Goal: Task Accomplishment & Management: Manage account settings

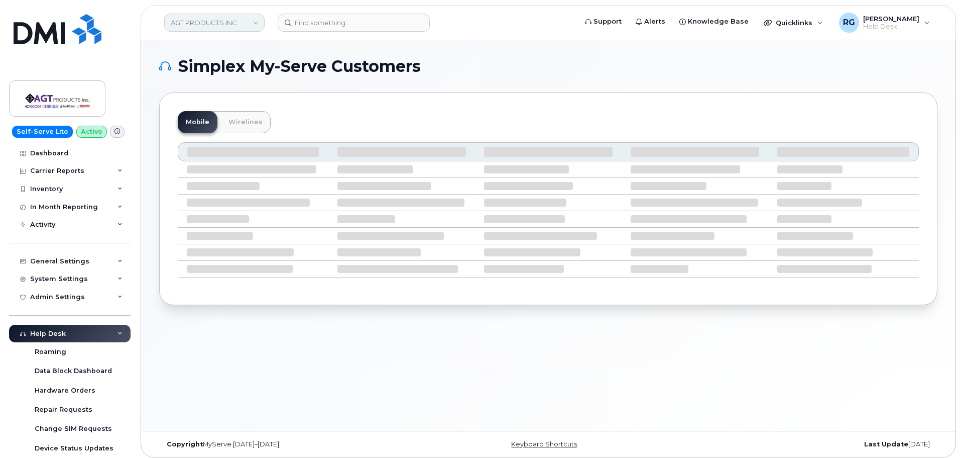
click at [196, 25] on link "AGT PRODUCTS INC" at bounding box center [214, 23] width 100 height 18
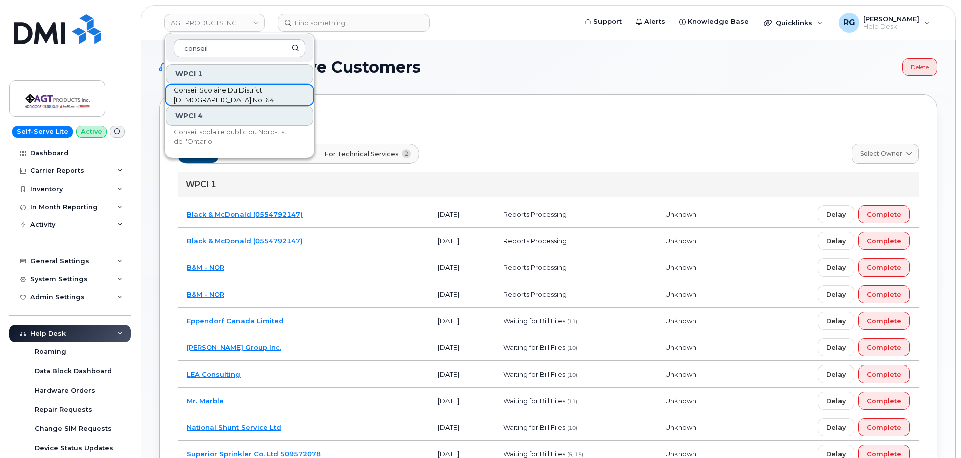
type input "conseil"
click at [247, 94] on span "Conseil Scolaire Du District [DEMOGRAPHIC_DATA] No. 64" at bounding box center [232, 95] width 116 height 20
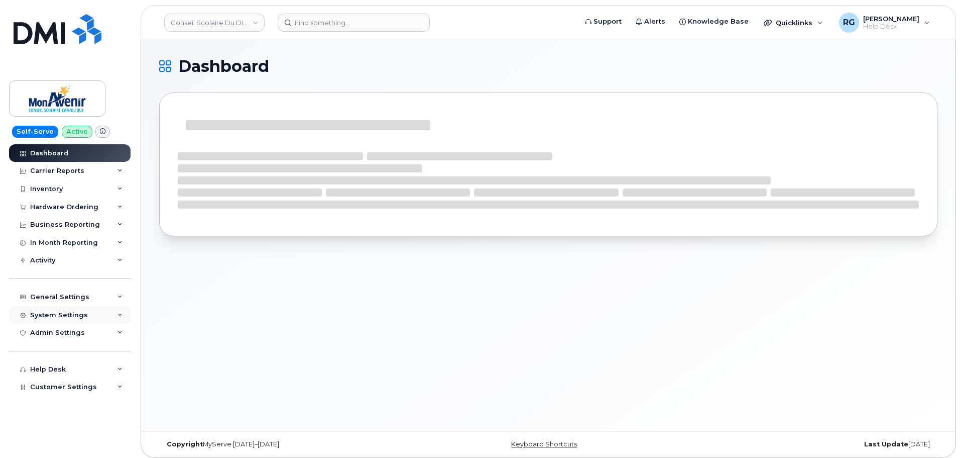
click at [69, 311] on div "System Settings" at bounding box center [59, 315] width 58 height 8
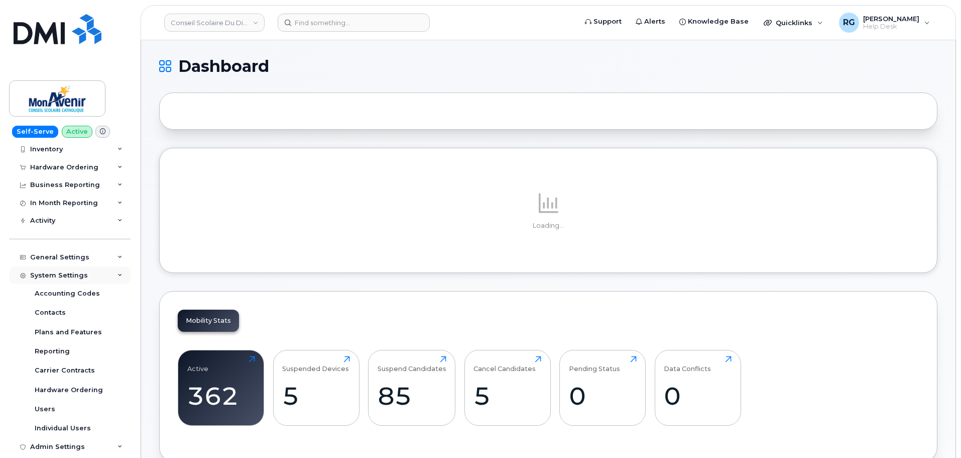
scroll to position [50, 0]
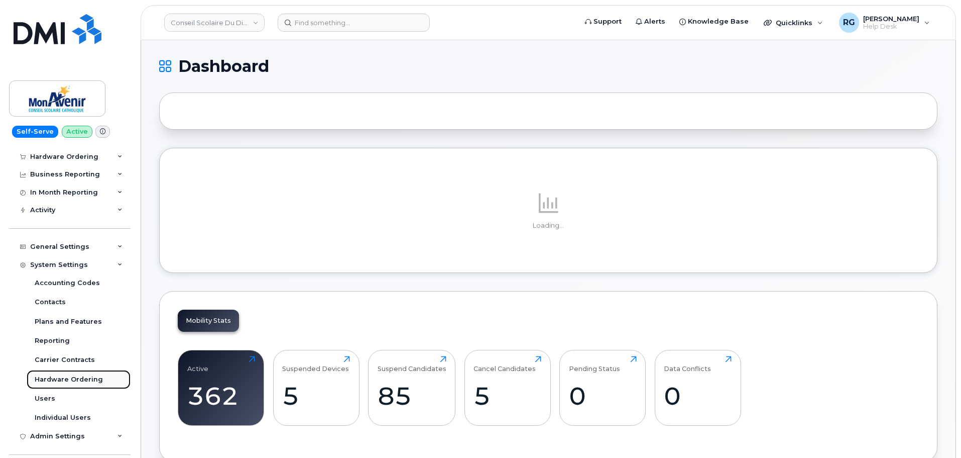
click at [61, 376] on div "Hardware Ordering" at bounding box center [69, 379] width 68 height 9
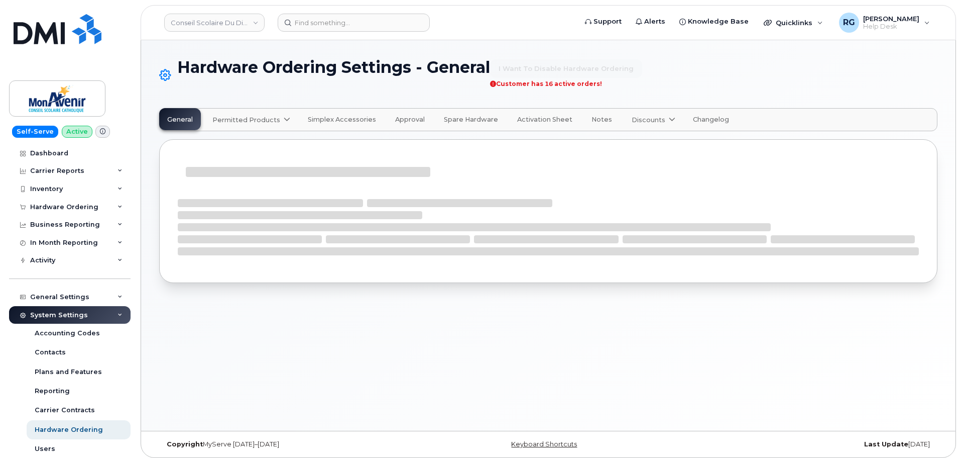
select select "admins"
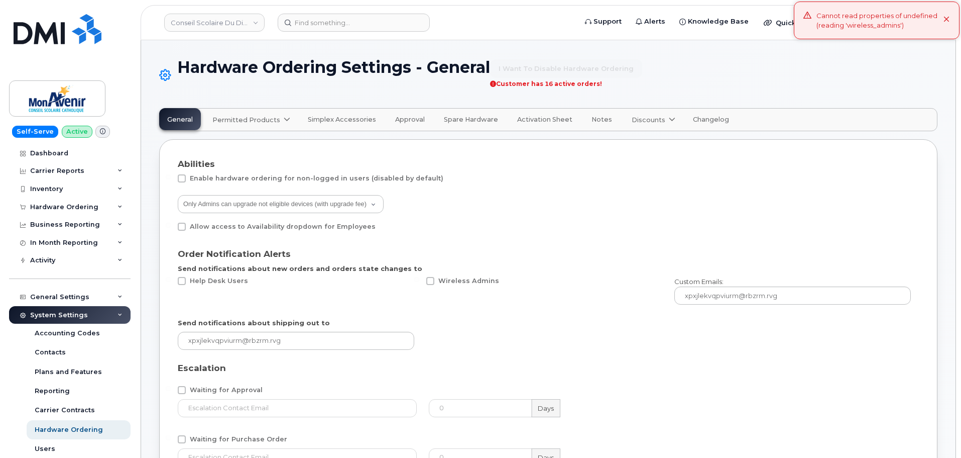
click at [247, 128] on link "Permitted Products" at bounding box center [250, 120] width 92 height 22
click at [247, 149] on div "Bell available" at bounding box center [252, 144] width 75 height 12
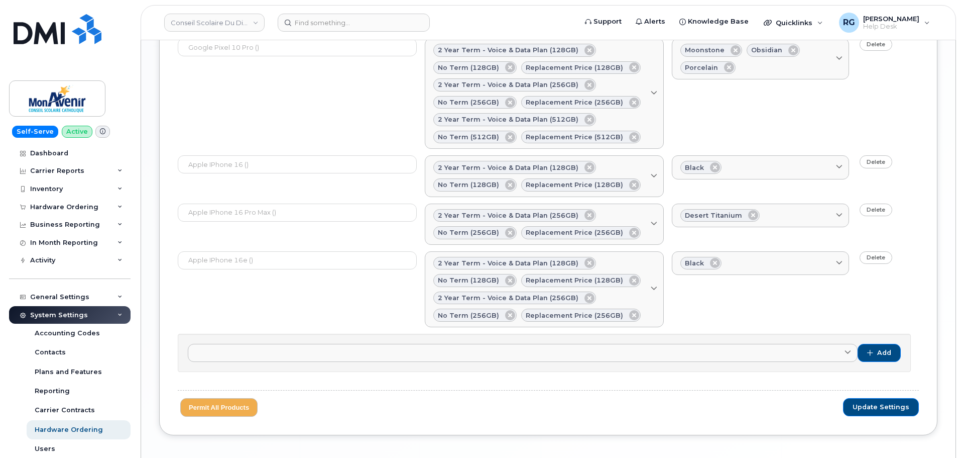
scroll to position [869, 0]
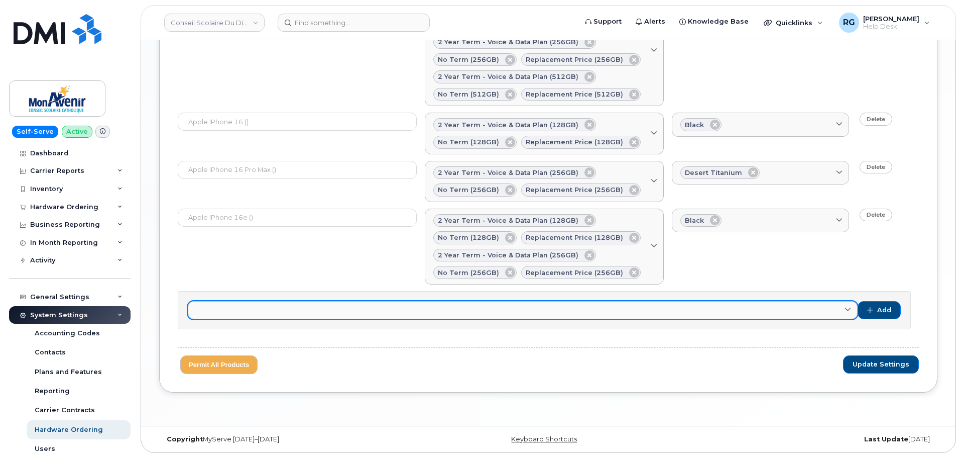
click at [240, 308] on link at bounding box center [523, 310] width 670 height 18
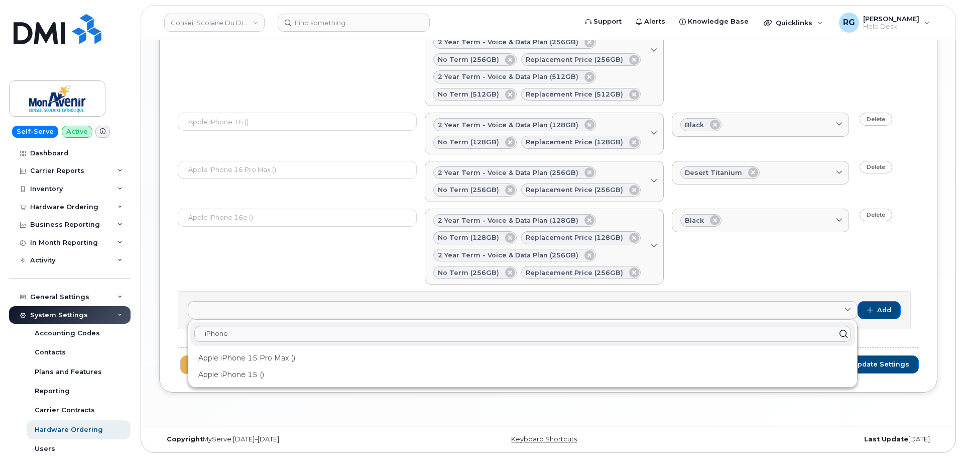
type input "iPhone"
